Goal: Navigation & Orientation: Find specific page/section

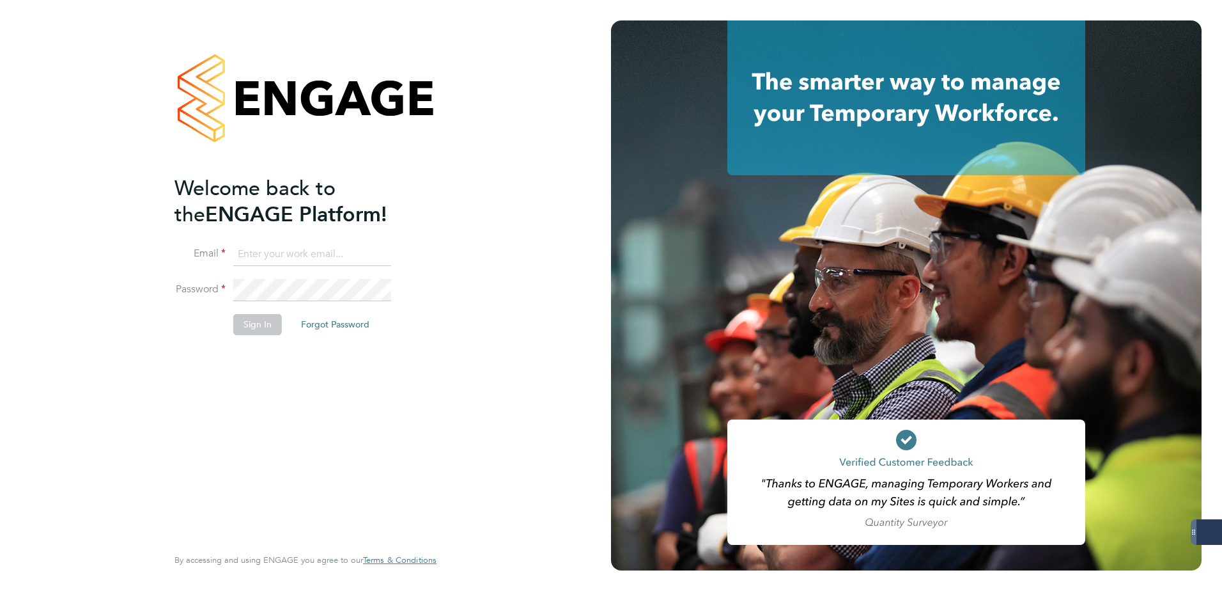
type input "[EMAIL_ADDRESS][PERSON_NAME][DOMAIN_NAME]"
click at [256, 322] on button "Sign In" at bounding box center [257, 324] width 49 height 20
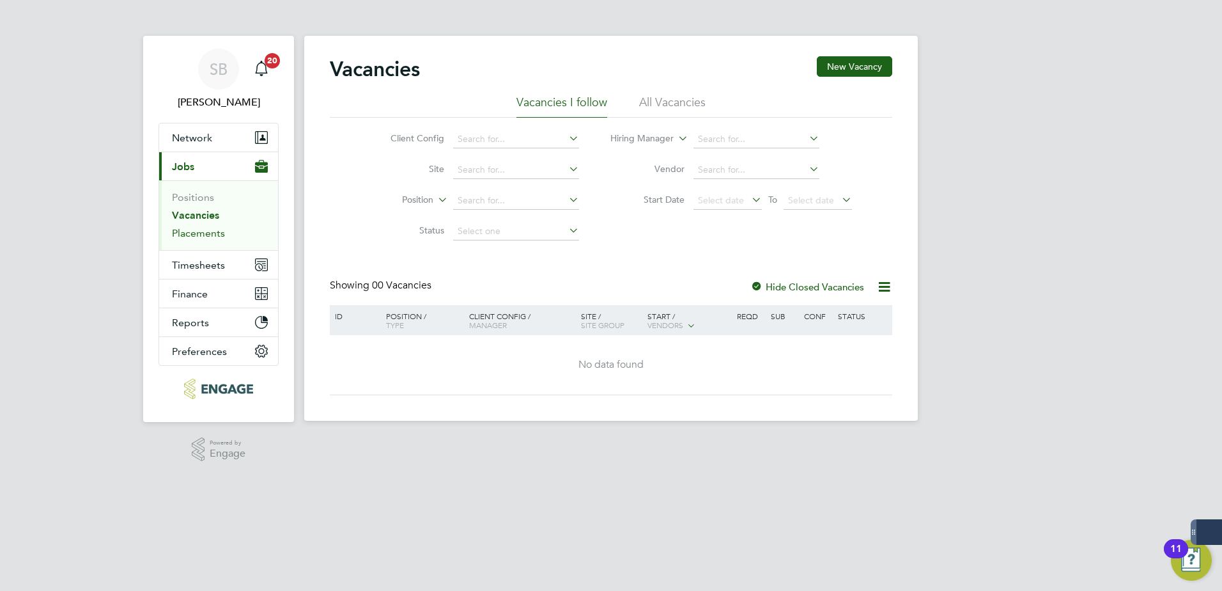
click at [194, 233] on link "Placements" at bounding box center [198, 233] width 53 height 12
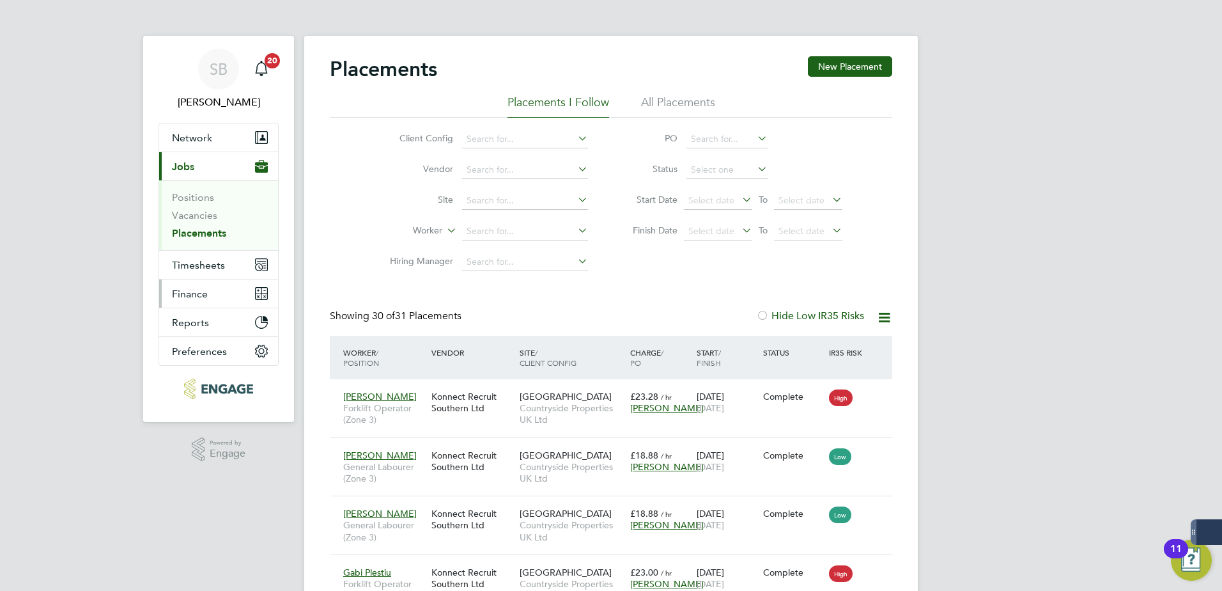
click at [190, 296] on span "Finance" at bounding box center [190, 294] width 36 height 12
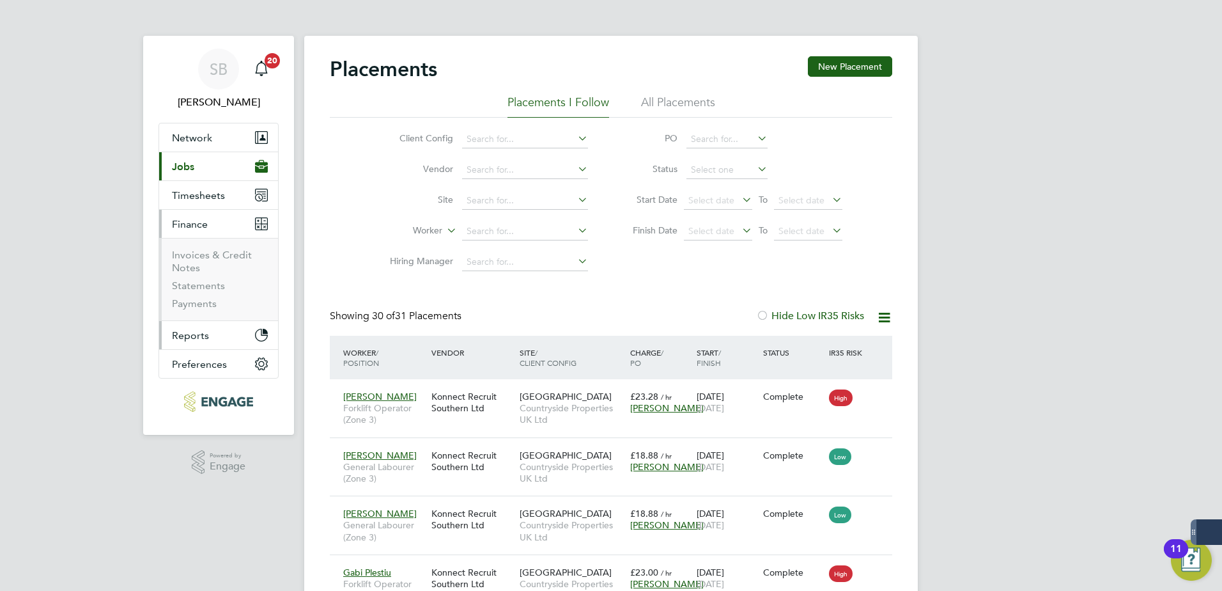
click at [188, 337] on span "Reports" at bounding box center [190, 335] width 37 height 12
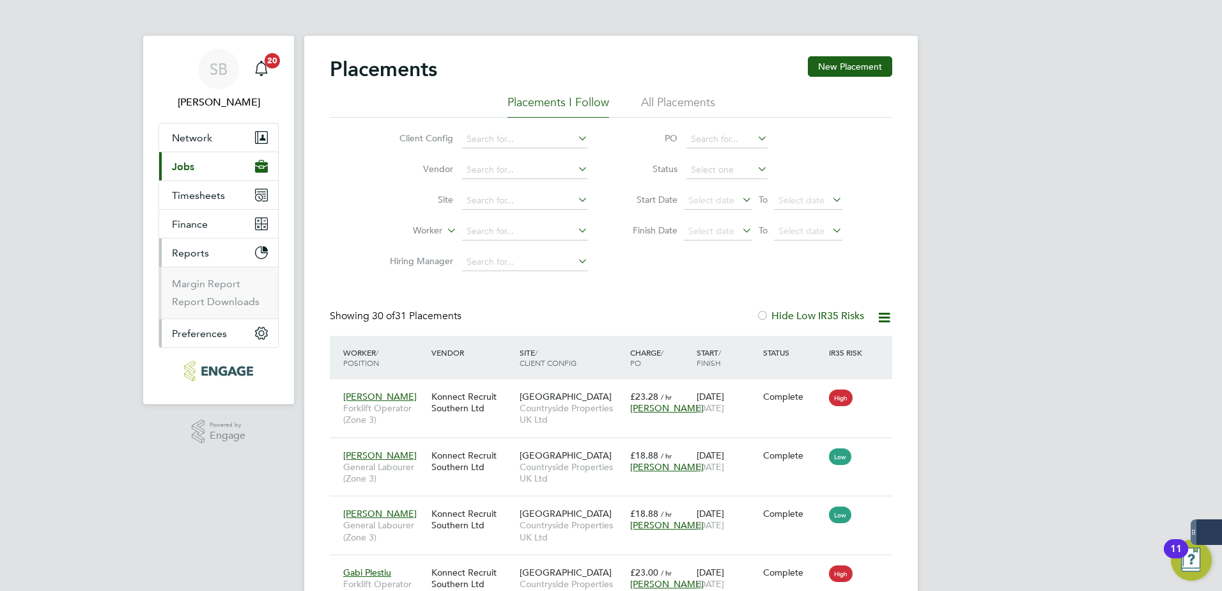
click at [194, 332] on span "Preferences" at bounding box center [199, 333] width 55 height 12
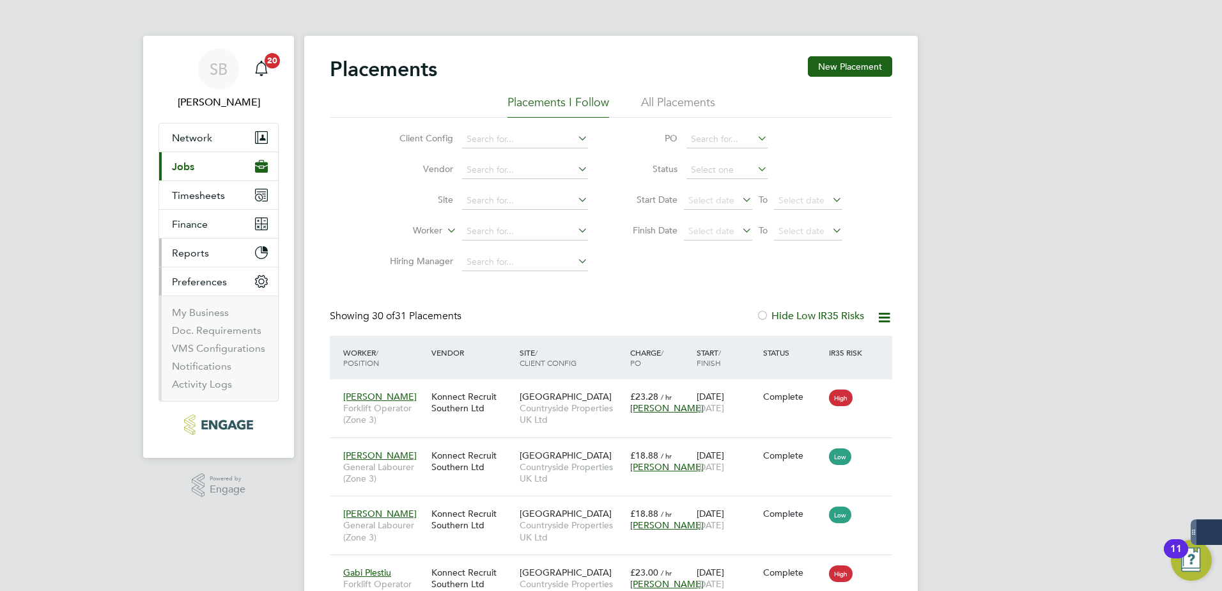
click at [189, 251] on span "Reports" at bounding box center [190, 253] width 37 height 12
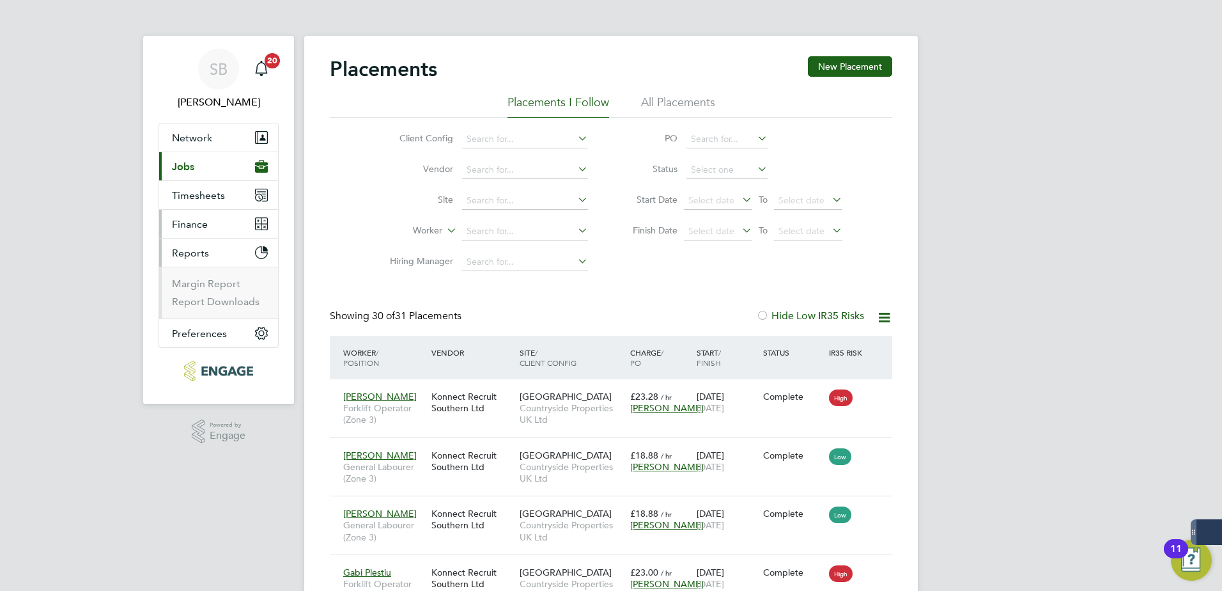
click at [195, 228] on span "Finance" at bounding box center [190, 224] width 36 height 12
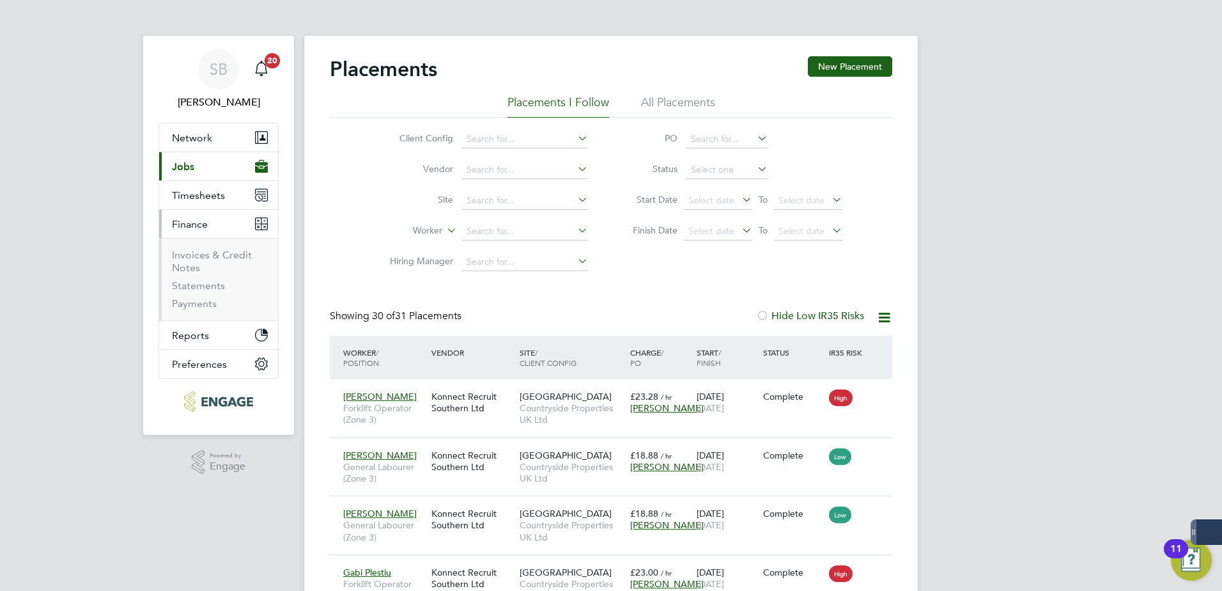
click at [184, 162] on span "Jobs" at bounding box center [183, 166] width 22 height 12
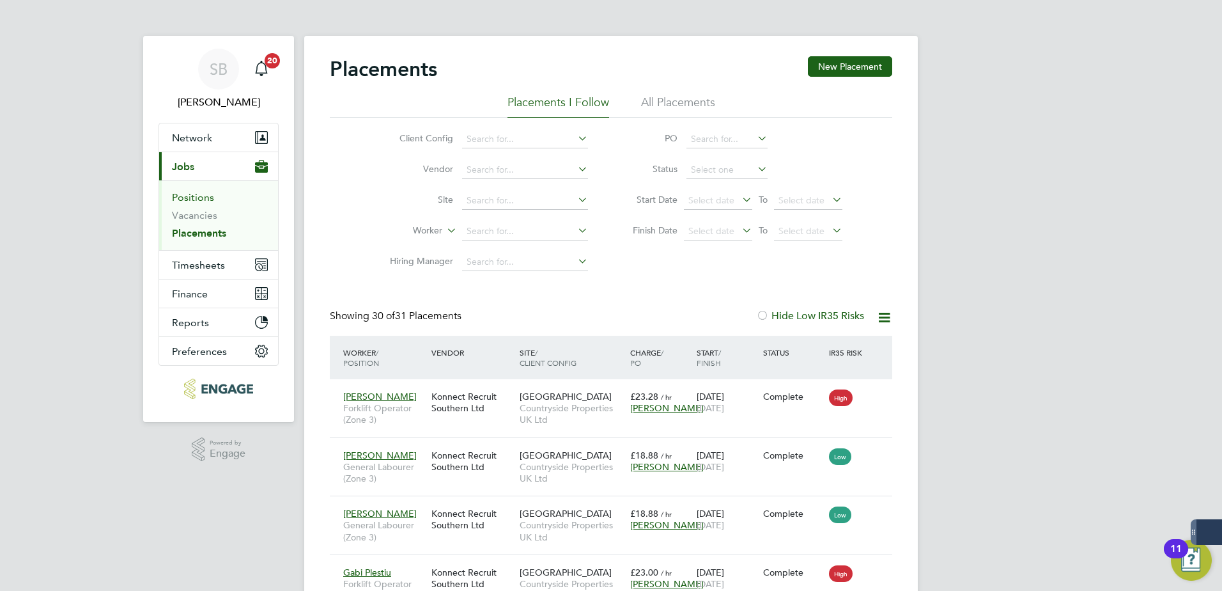
click at [187, 198] on link "Positions" at bounding box center [193, 197] width 42 height 12
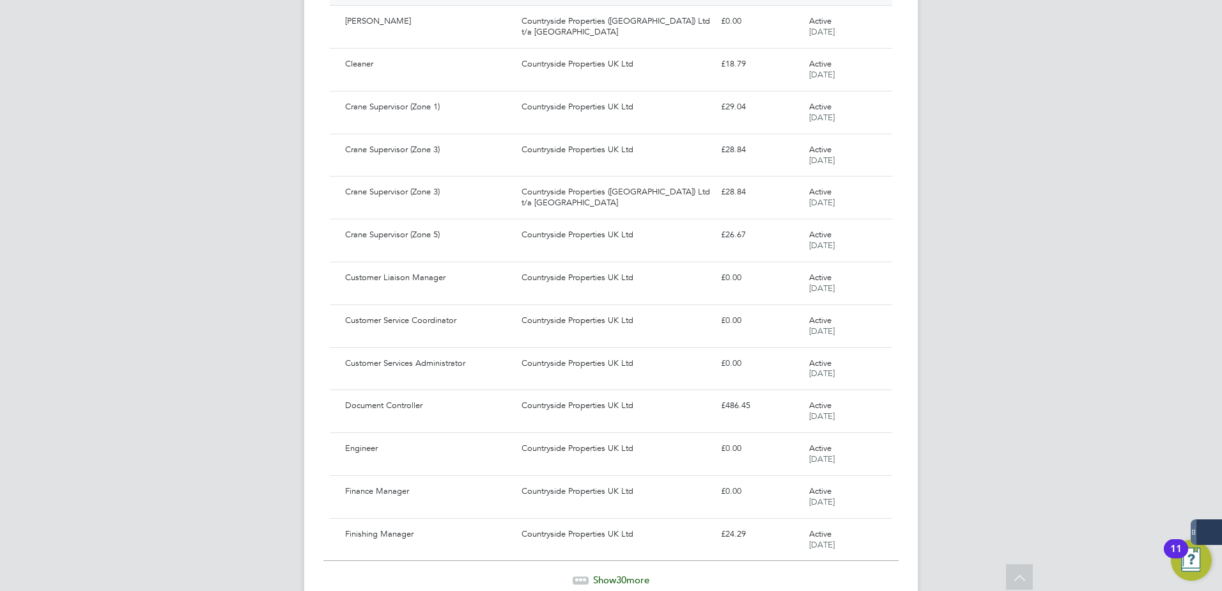
scroll to position [959, 0]
